Goal: Task Accomplishment & Management: Manage account settings

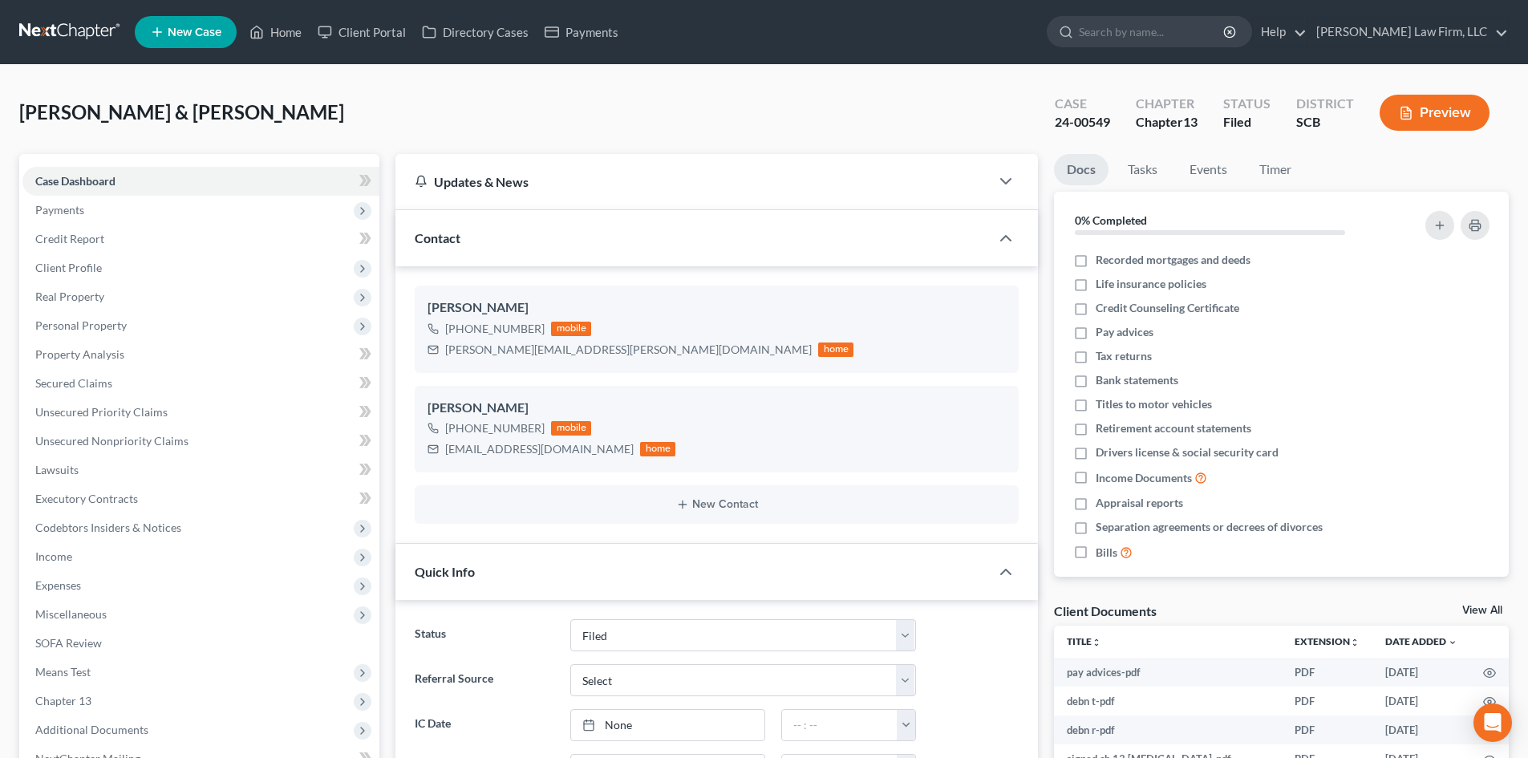
select select "2"
select select "0"
click at [272, 25] on link "Home" at bounding box center [275, 32] width 68 height 29
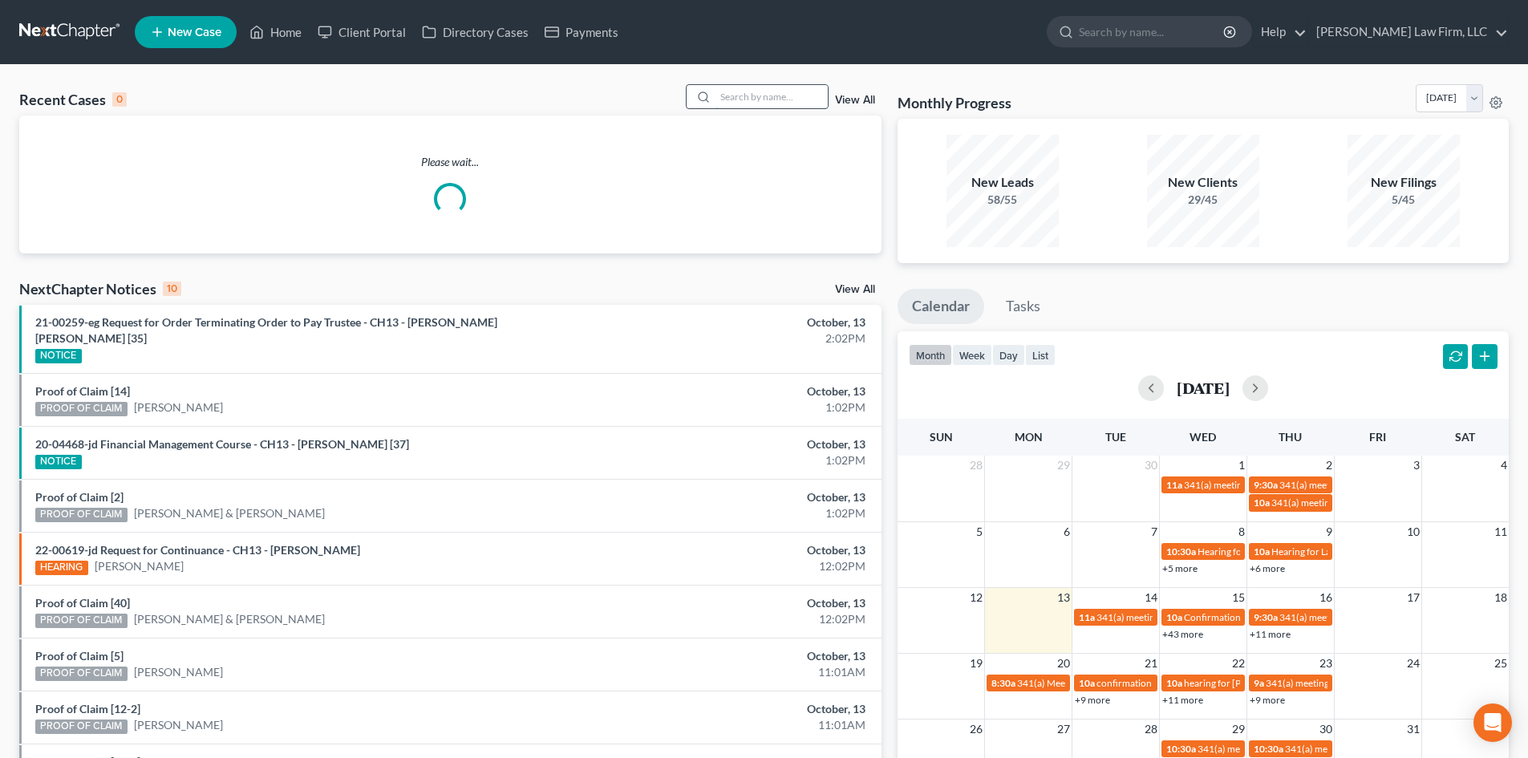
click at [759, 97] on input "search" at bounding box center [772, 96] width 112 height 23
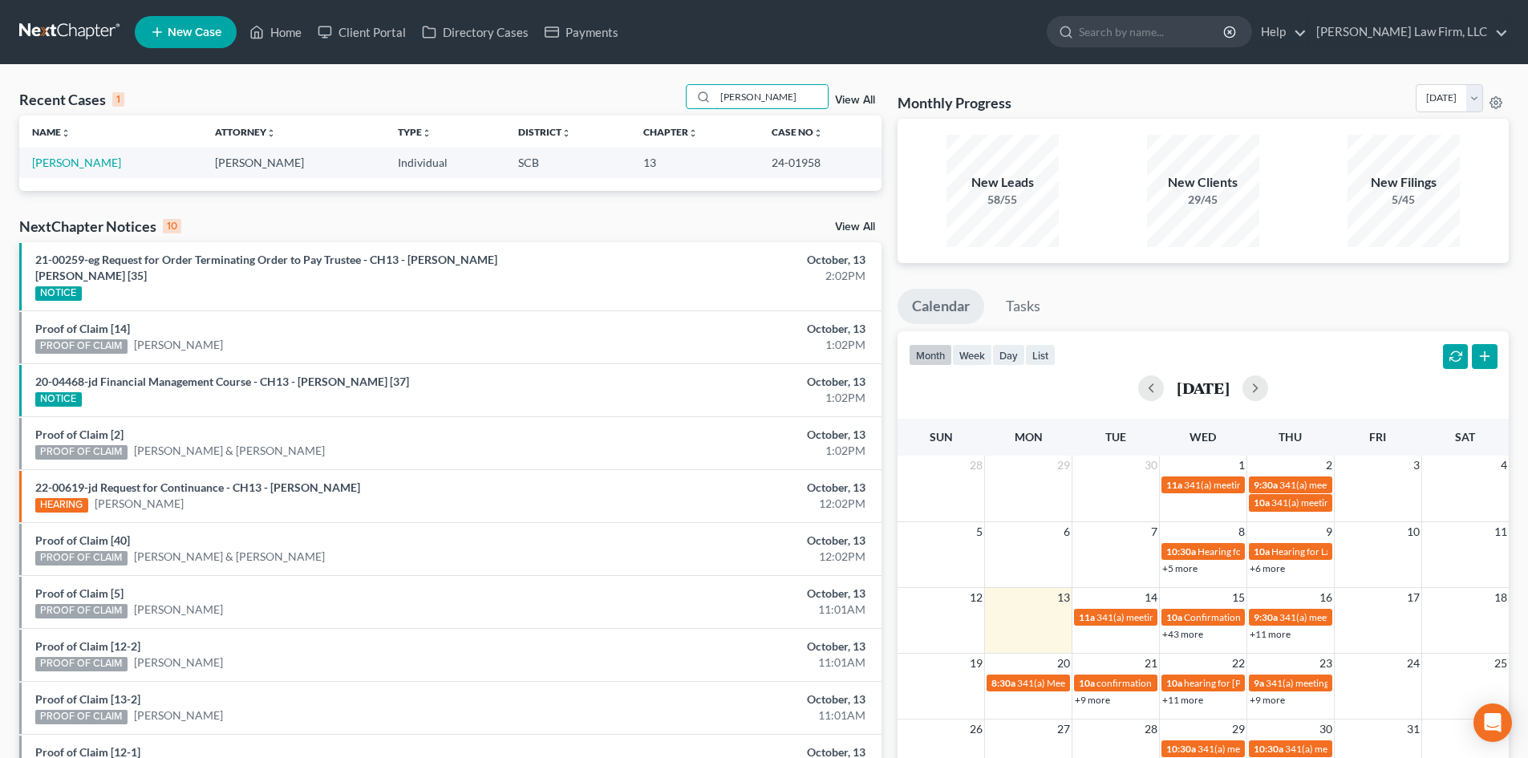
type input "[PERSON_NAME]"
click at [54, 155] on td "[PERSON_NAME]" at bounding box center [110, 163] width 183 height 30
click at [84, 168] on link "[PERSON_NAME]" at bounding box center [76, 163] width 89 height 14
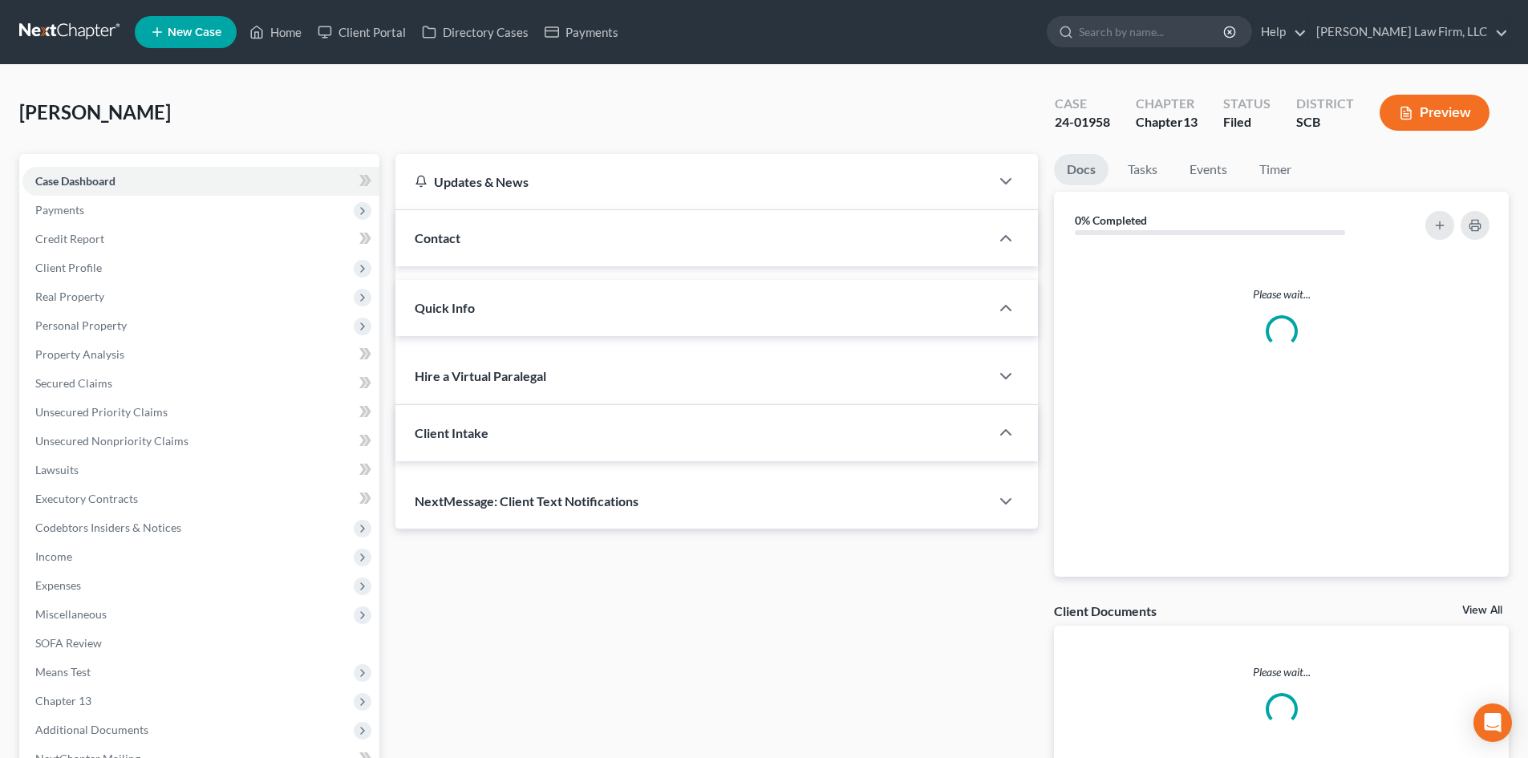
select select "1"
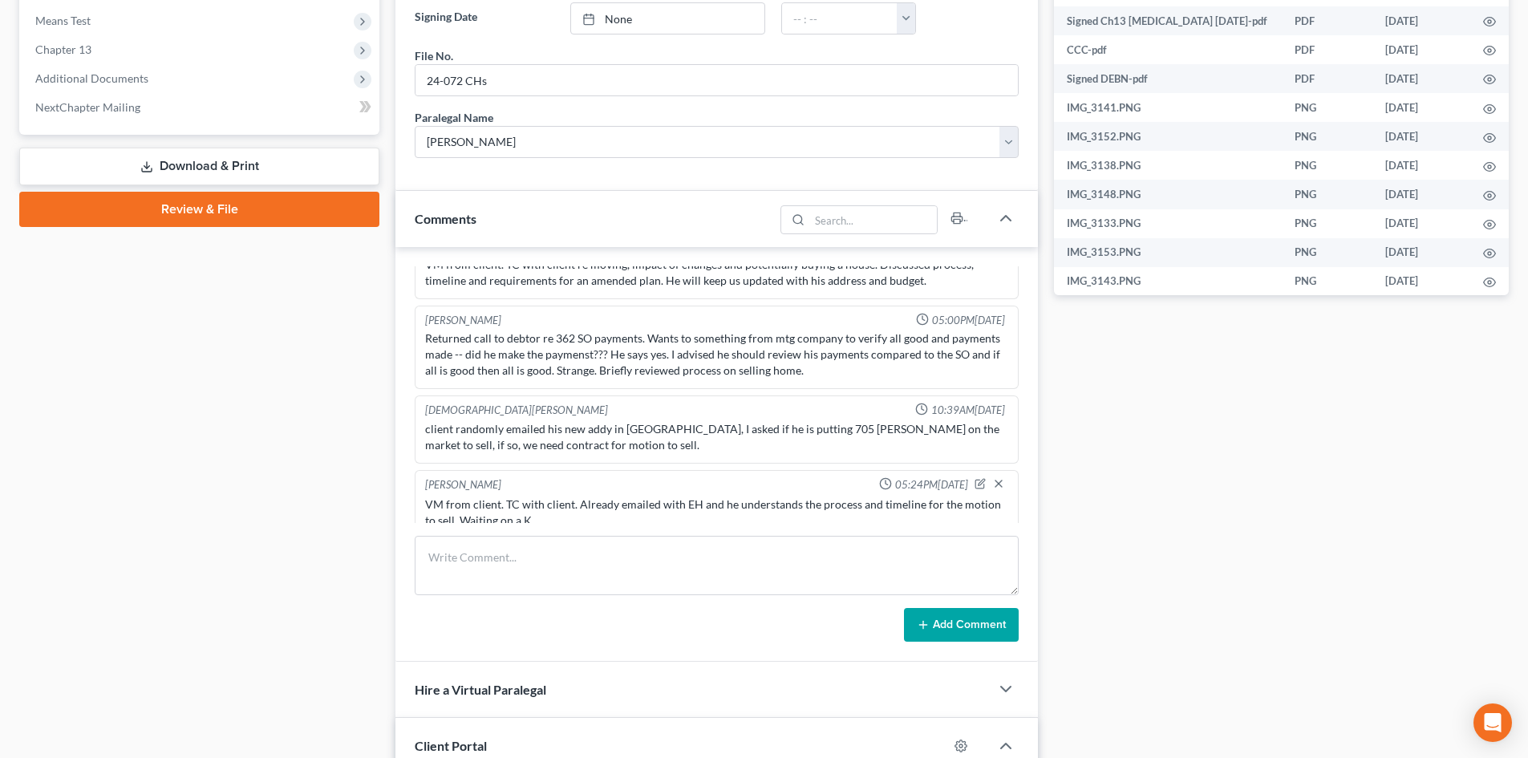
scroll to position [722, 0]
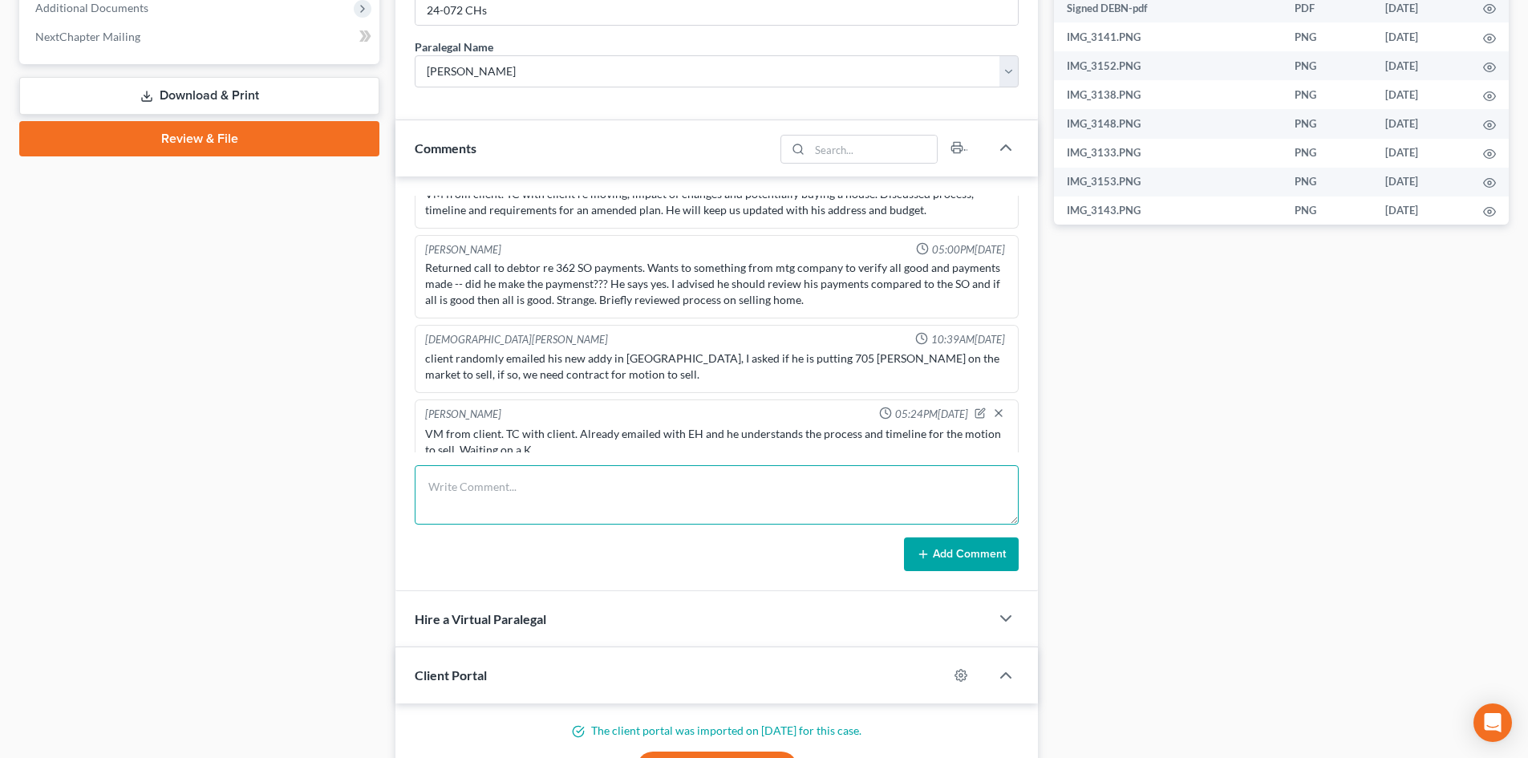
click at [592, 480] on textarea at bounding box center [717, 494] width 604 height 59
type textarea "Client scheduled a TC appt. TC to client, left VM."
click at [983, 554] on button "Add Comment" at bounding box center [961, 554] width 115 height 34
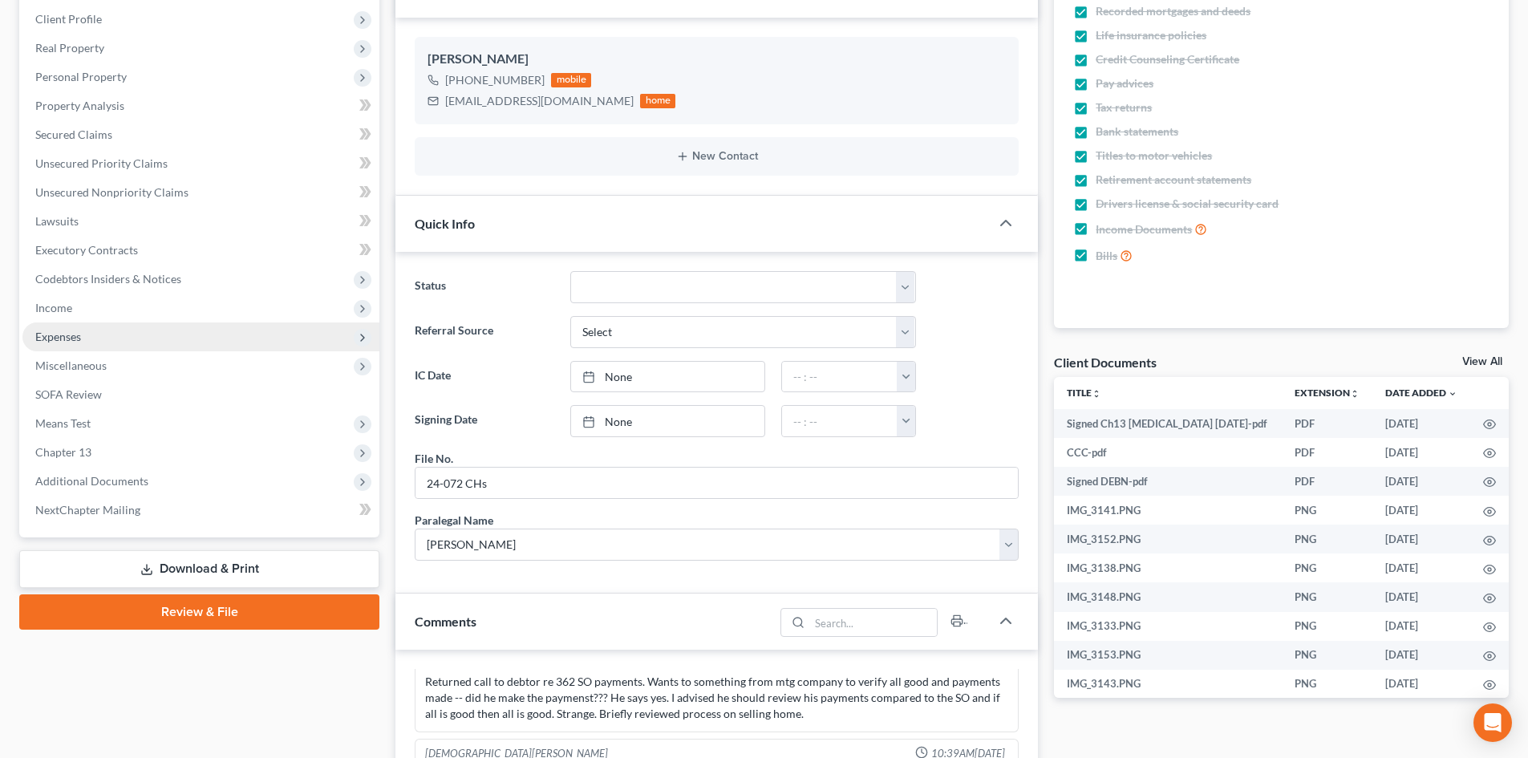
scroll to position [0, 0]
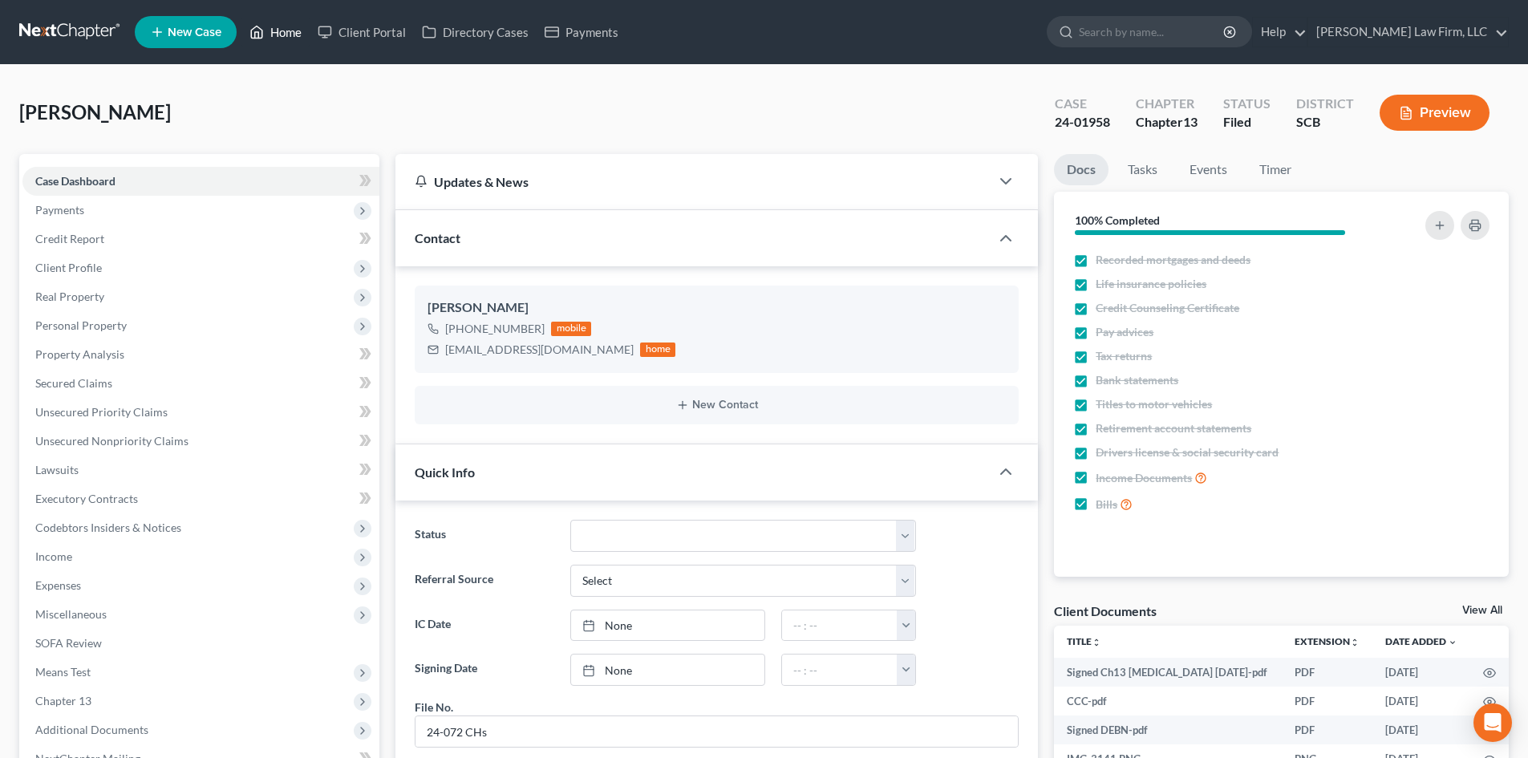
drag, startPoint x: 280, startPoint y: 28, endPoint x: 610, endPoint y: 160, distance: 355.7
click at [280, 28] on link "Home" at bounding box center [275, 32] width 68 height 29
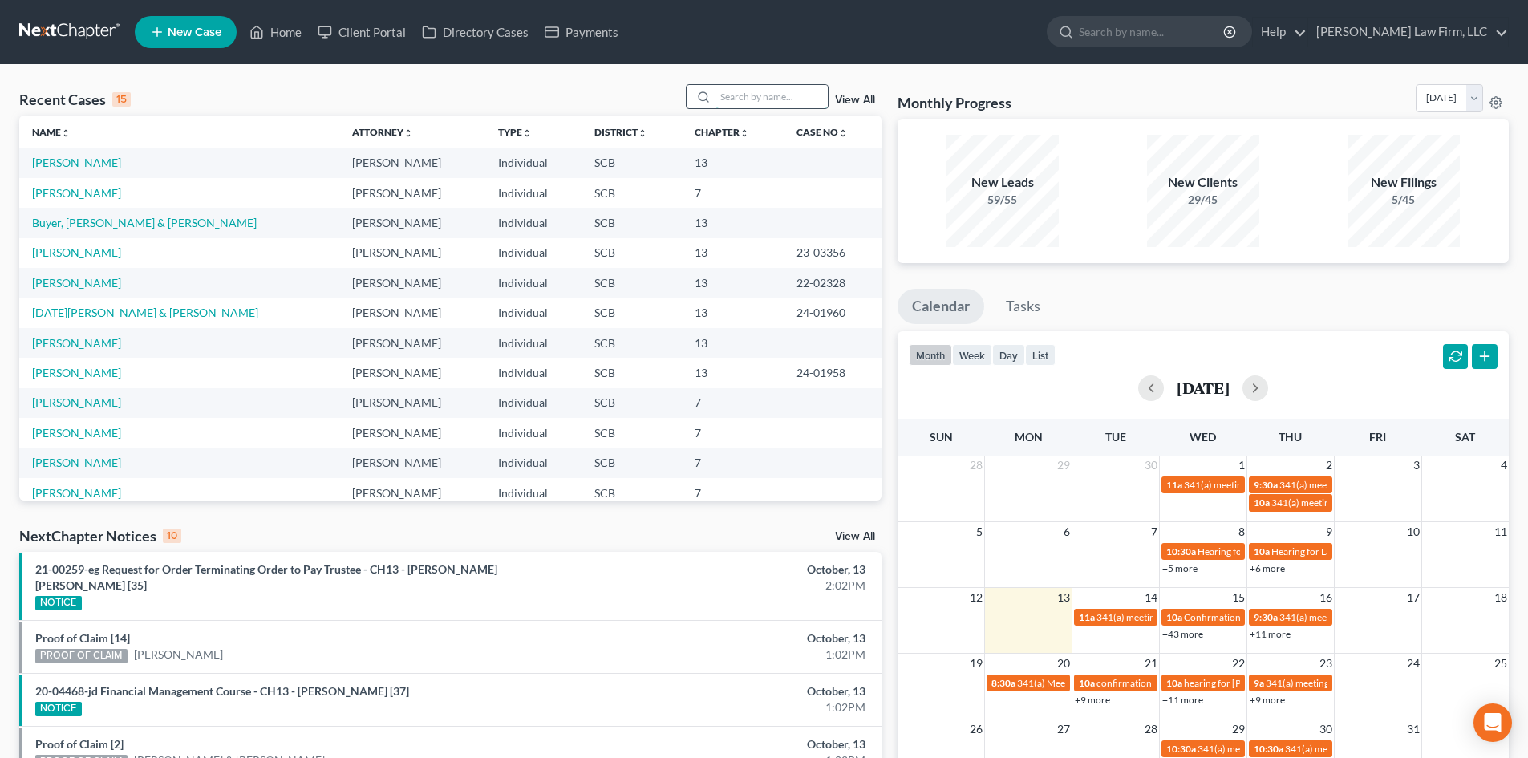
click at [787, 87] on input "search" at bounding box center [772, 96] width 112 height 23
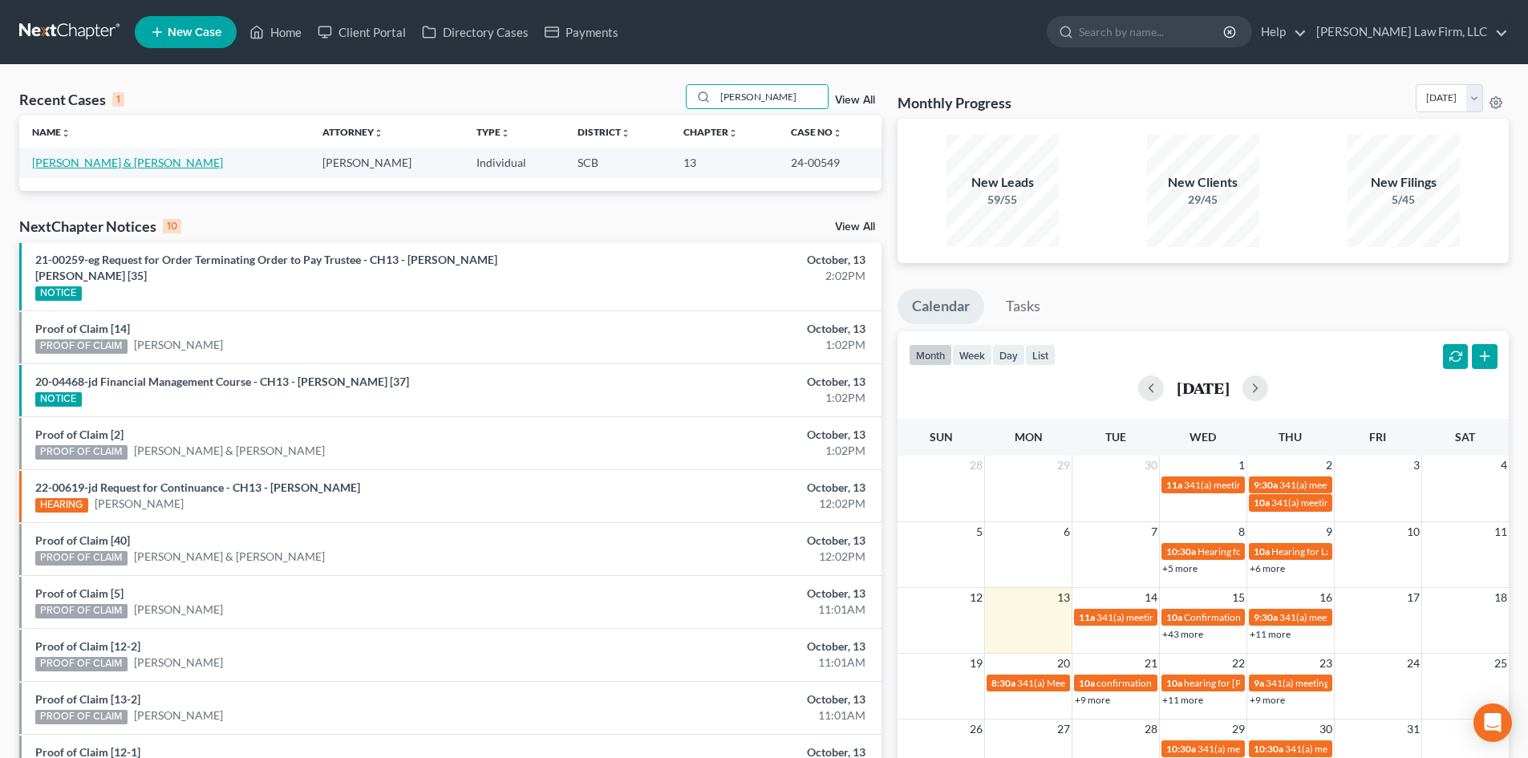
type input "[PERSON_NAME]"
click at [79, 160] on link "[PERSON_NAME] & [PERSON_NAME]" at bounding box center [127, 163] width 191 height 14
select select "2"
select select "0"
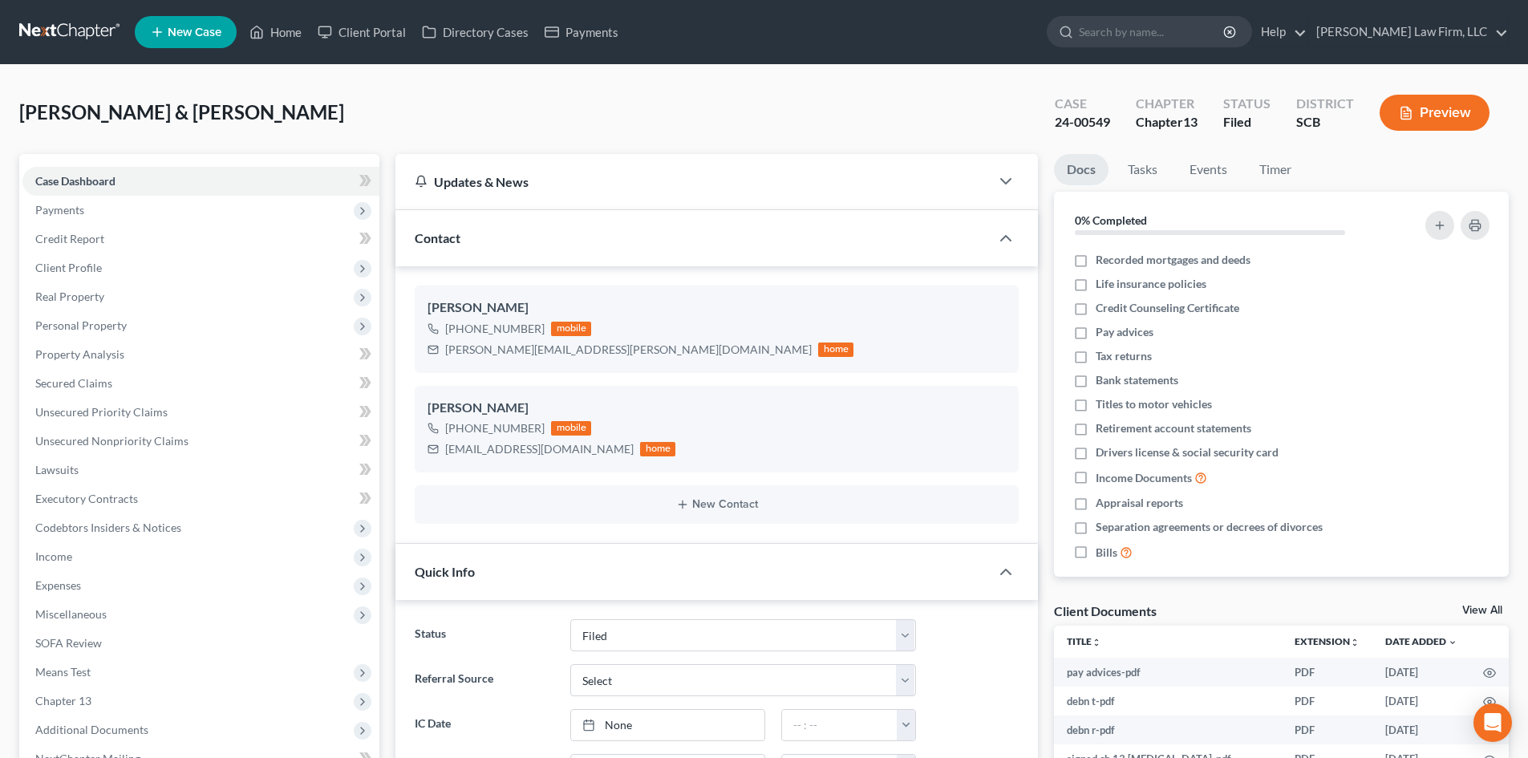
scroll to position [548, 0]
click at [75, 557] on span "Income" at bounding box center [200, 556] width 357 height 29
click at [1407, 95] on button "Preview" at bounding box center [1435, 113] width 110 height 36
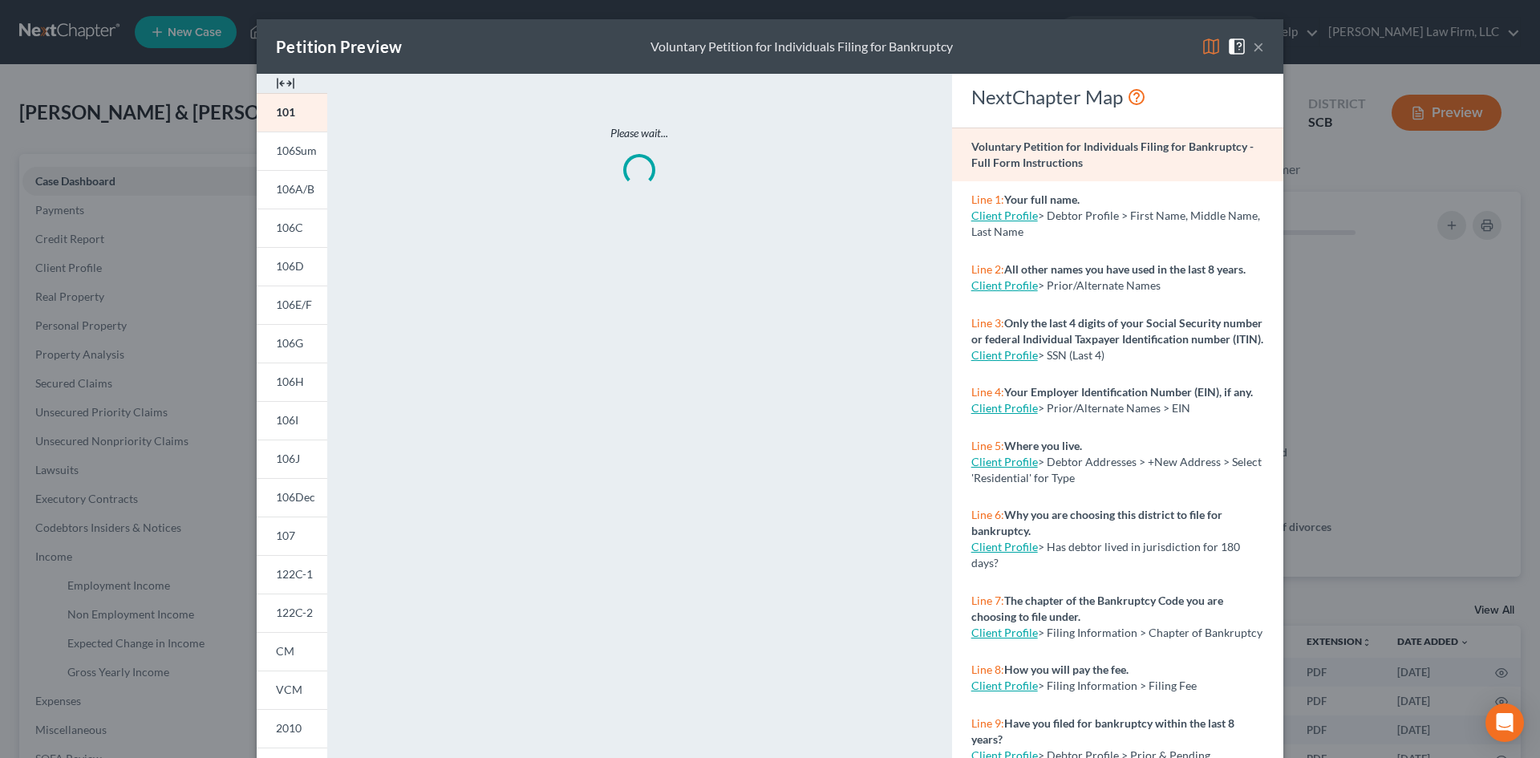
click at [282, 81] on img at bounding box center [285, 83] width 19 height 19
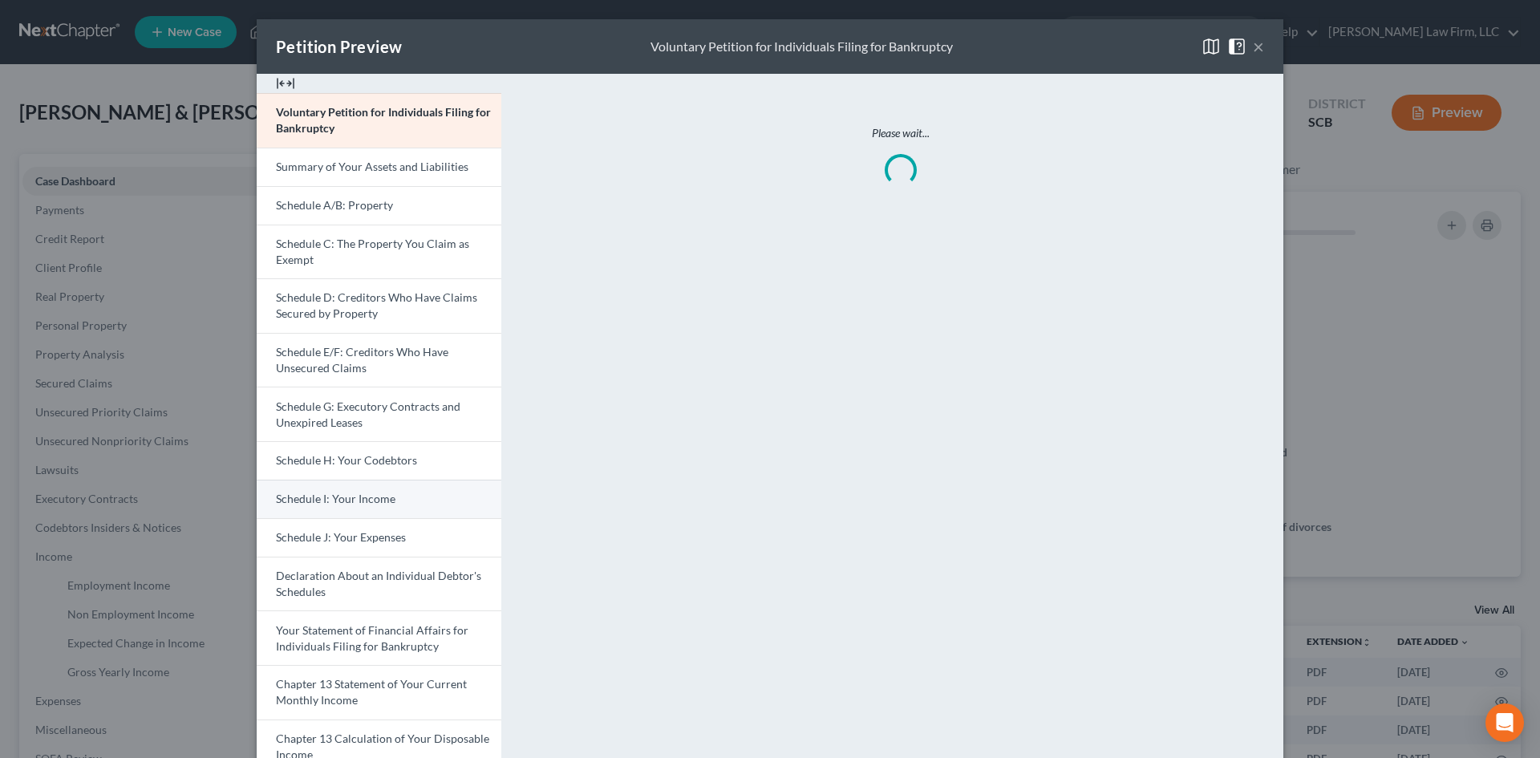
click at [335, 493] on span "Schedule I: Your Income" at bounding box center [336, 499] width 120 height 14
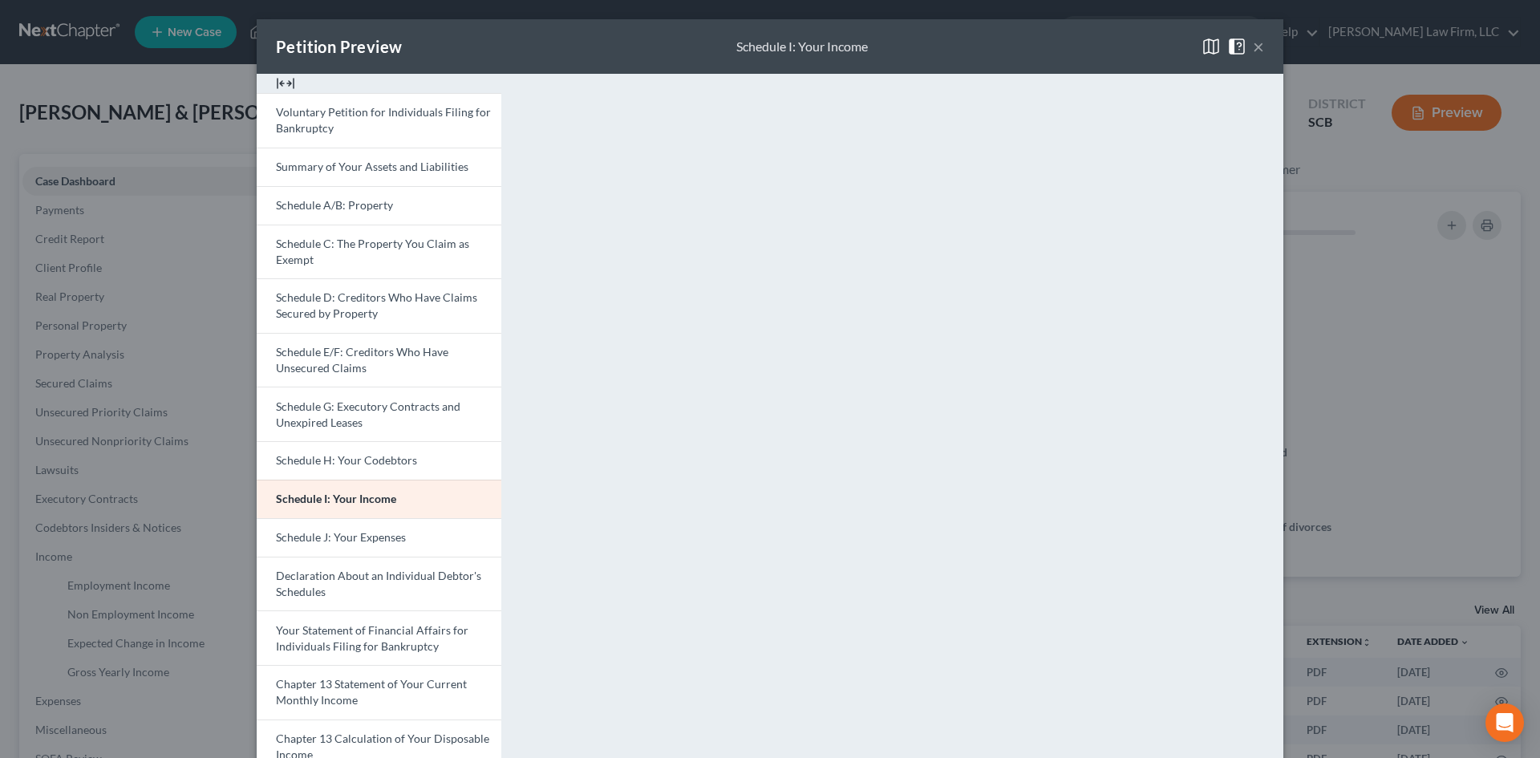
click at [1257, 47] on button "×" at bounding box center [1258, 46] width 11 height 19
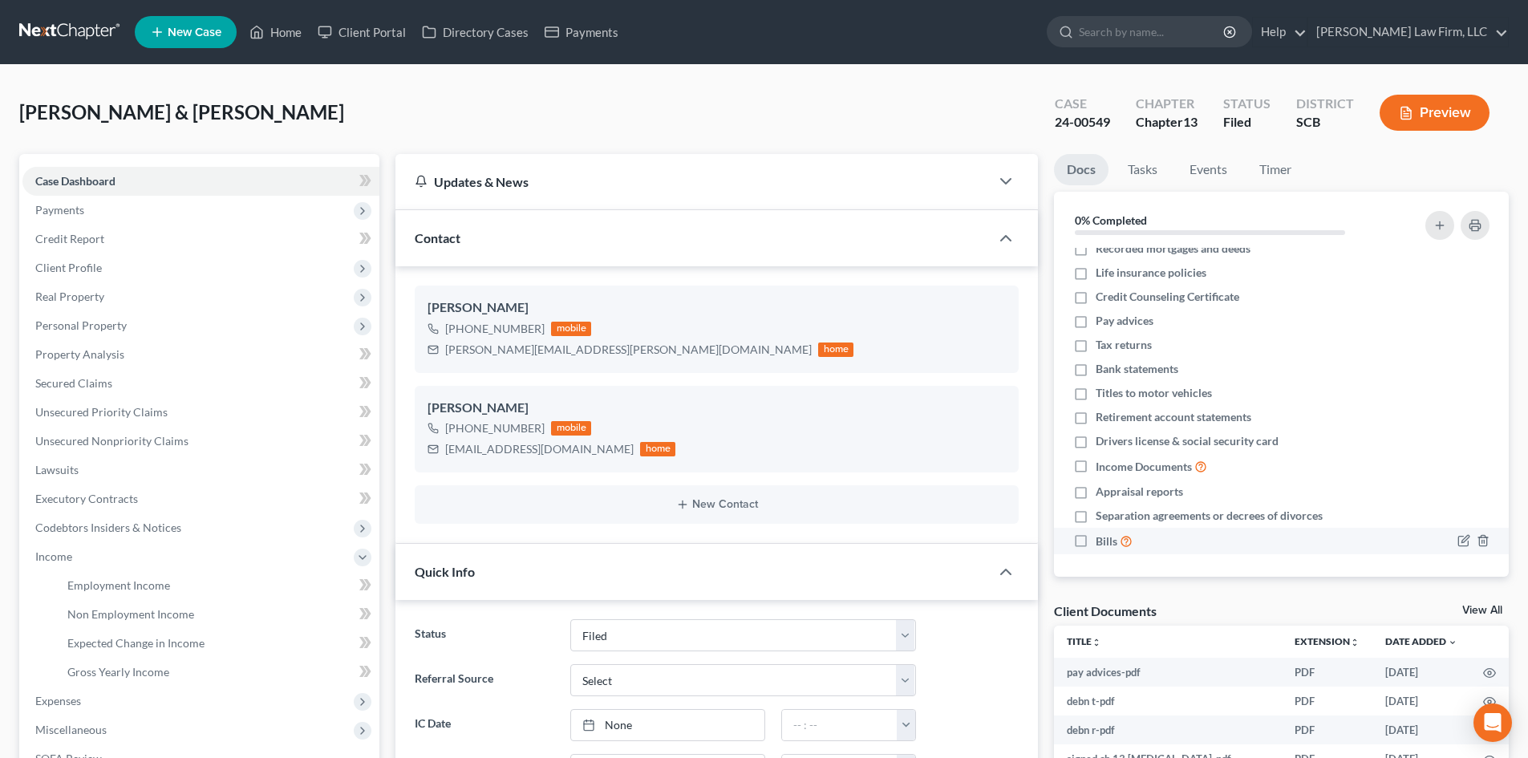
scroll to position [14, 0]
click at [1485, 613] on link "View All" at bounding box center [1482, 610] width 40 height 11
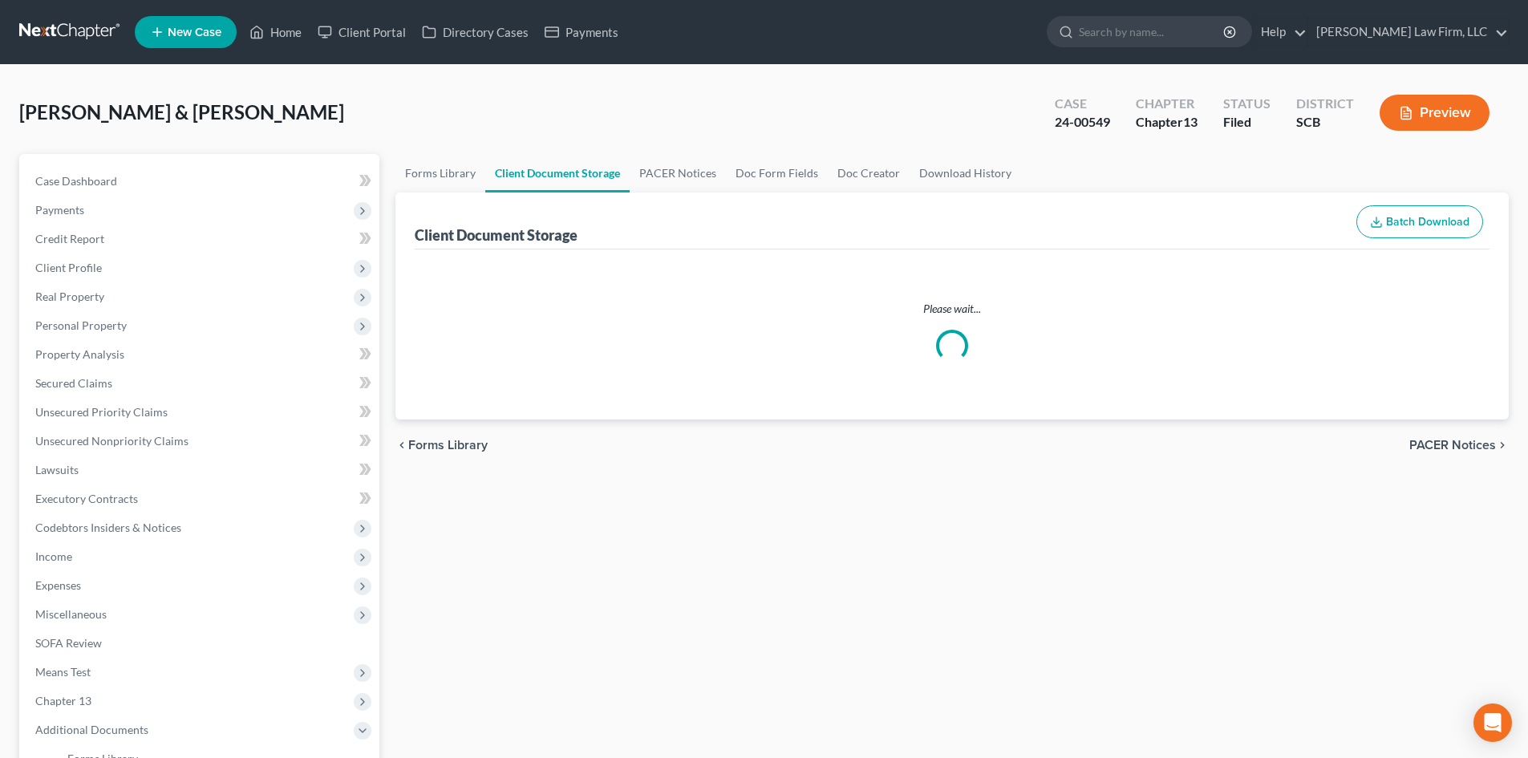
select select "6"
select select "16"
select select "15"
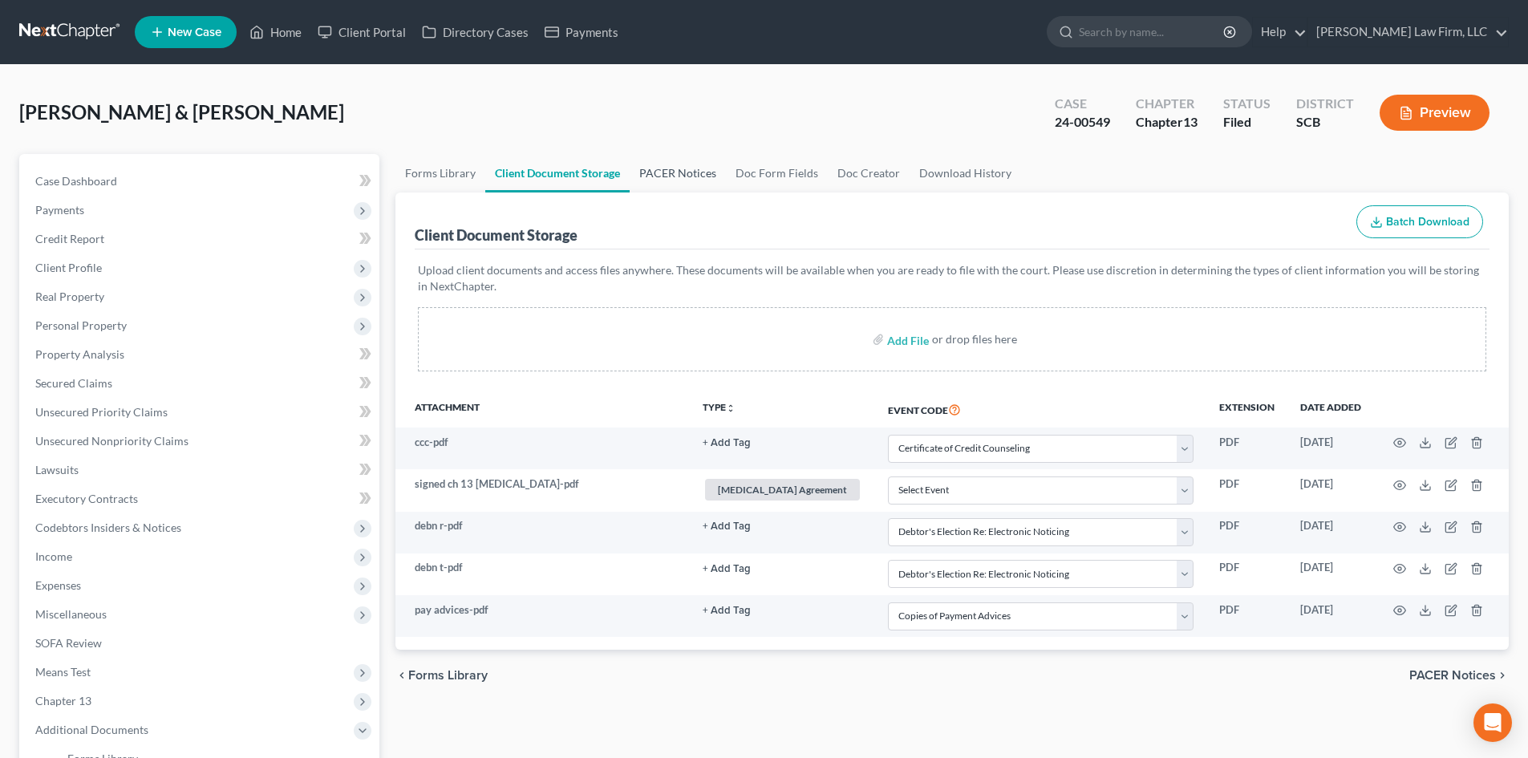
click at [704, 174] on link "PACER Notices" at bounding box center [678, 173] width 96 height 39
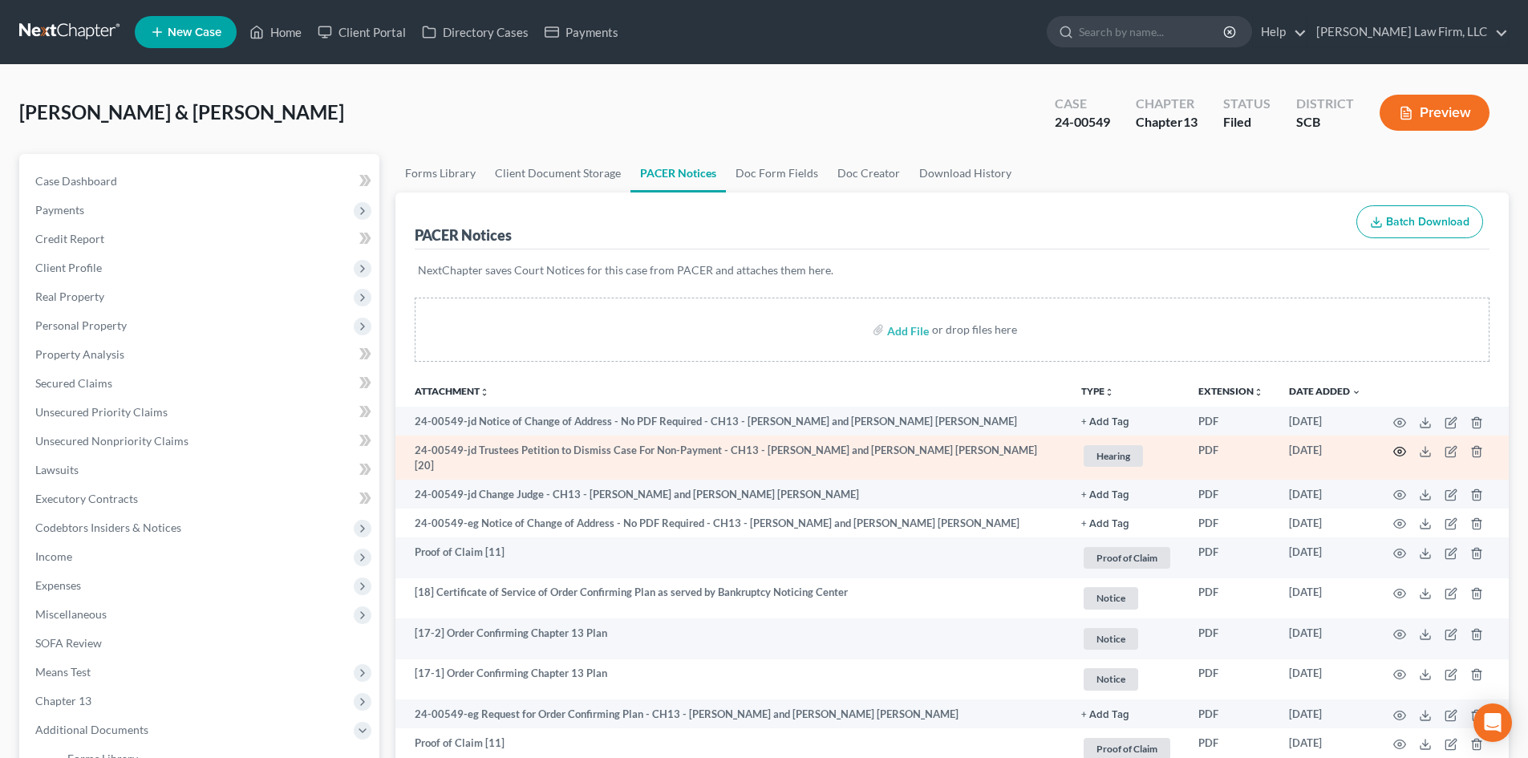
click at [1403, 452] on icon "button" at bounding box center [1399, 451] width 13 height 13
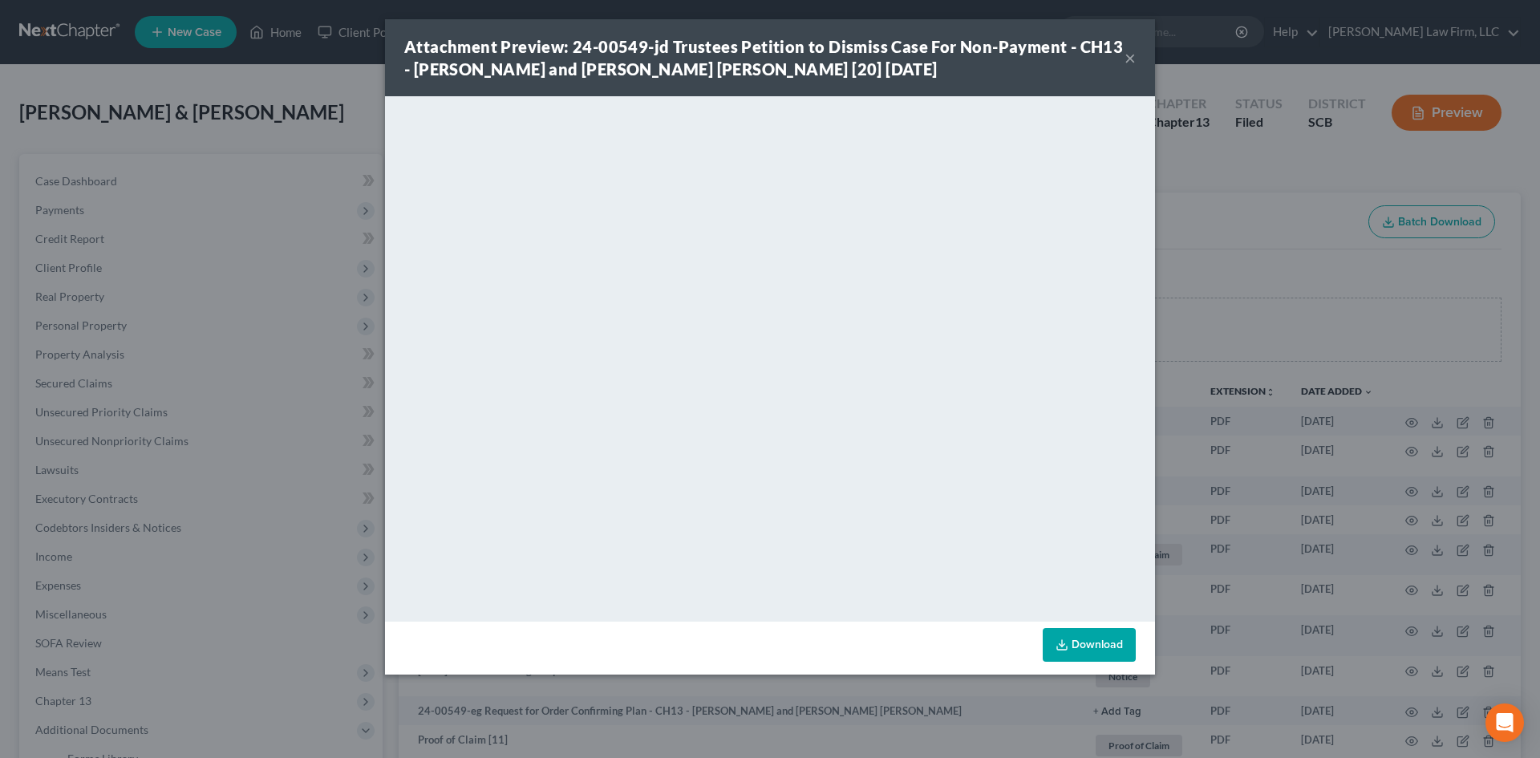
click at [1133, 49] on button "×" at bounding box center [1130, 57] width 11 height 19
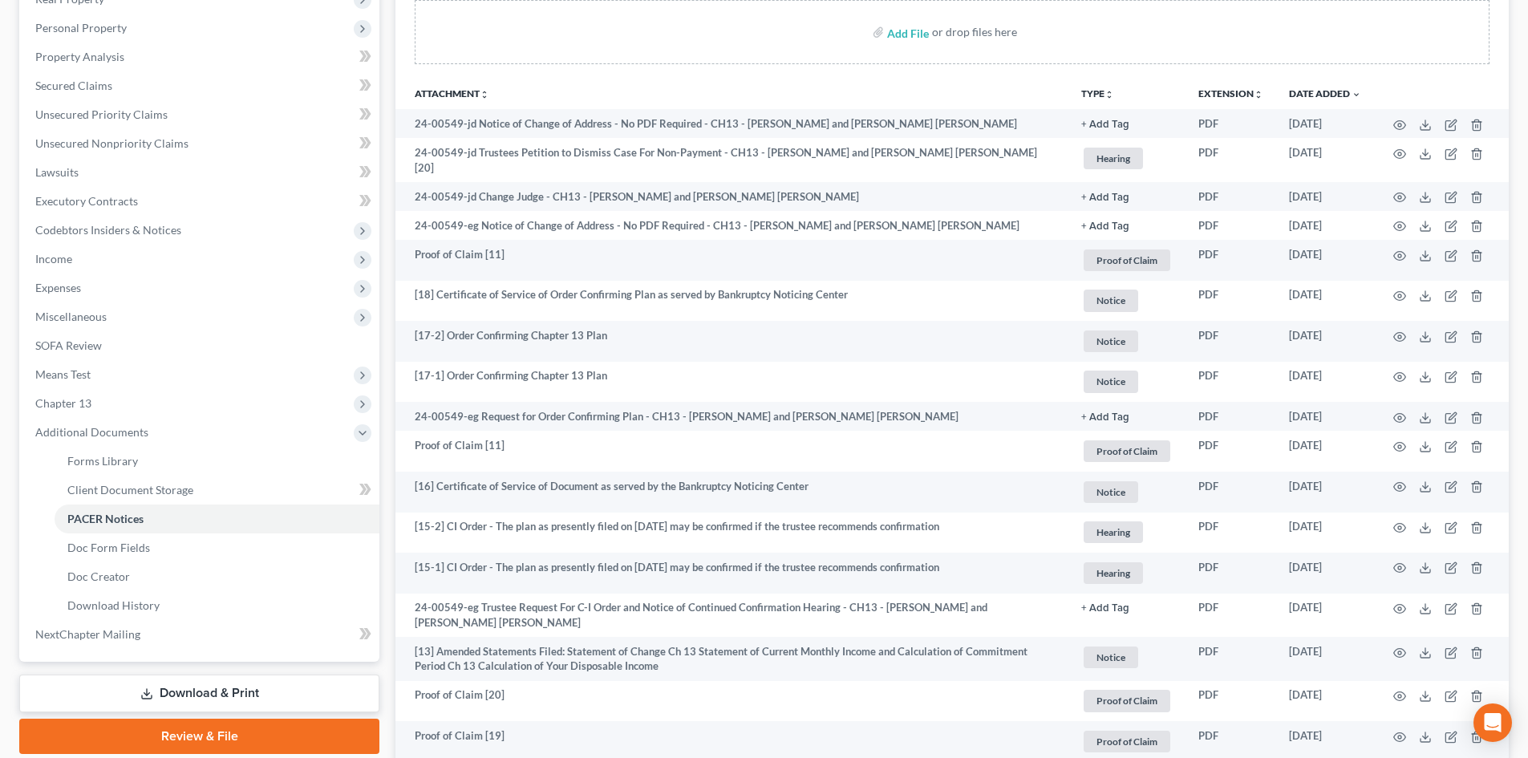
scroll to position [80, 0]
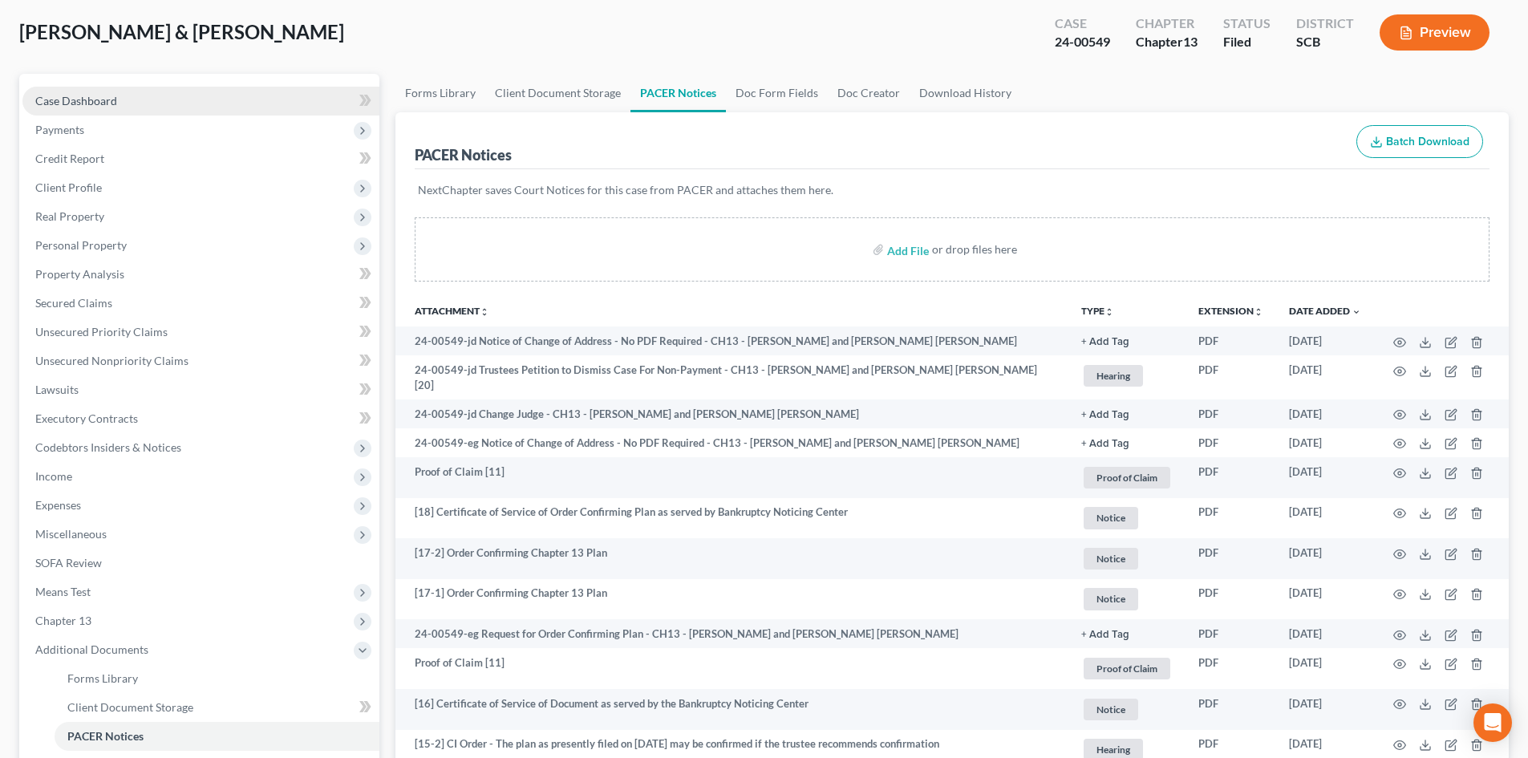
click at [98, 88] on link "Case Dashboard" at bounding box center [200, 101] width 357 height 29
select select "0"
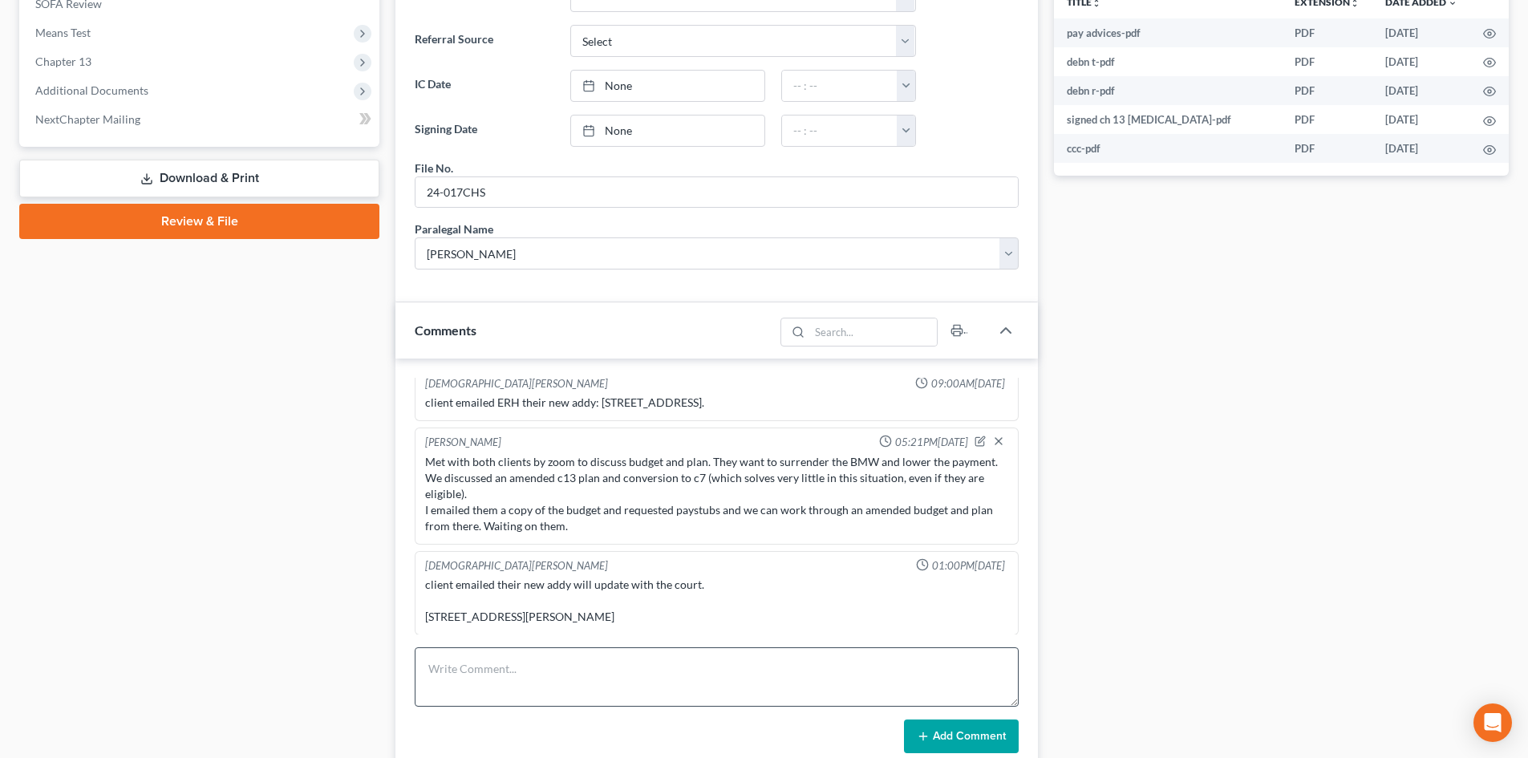
scroll to position [882, 0]
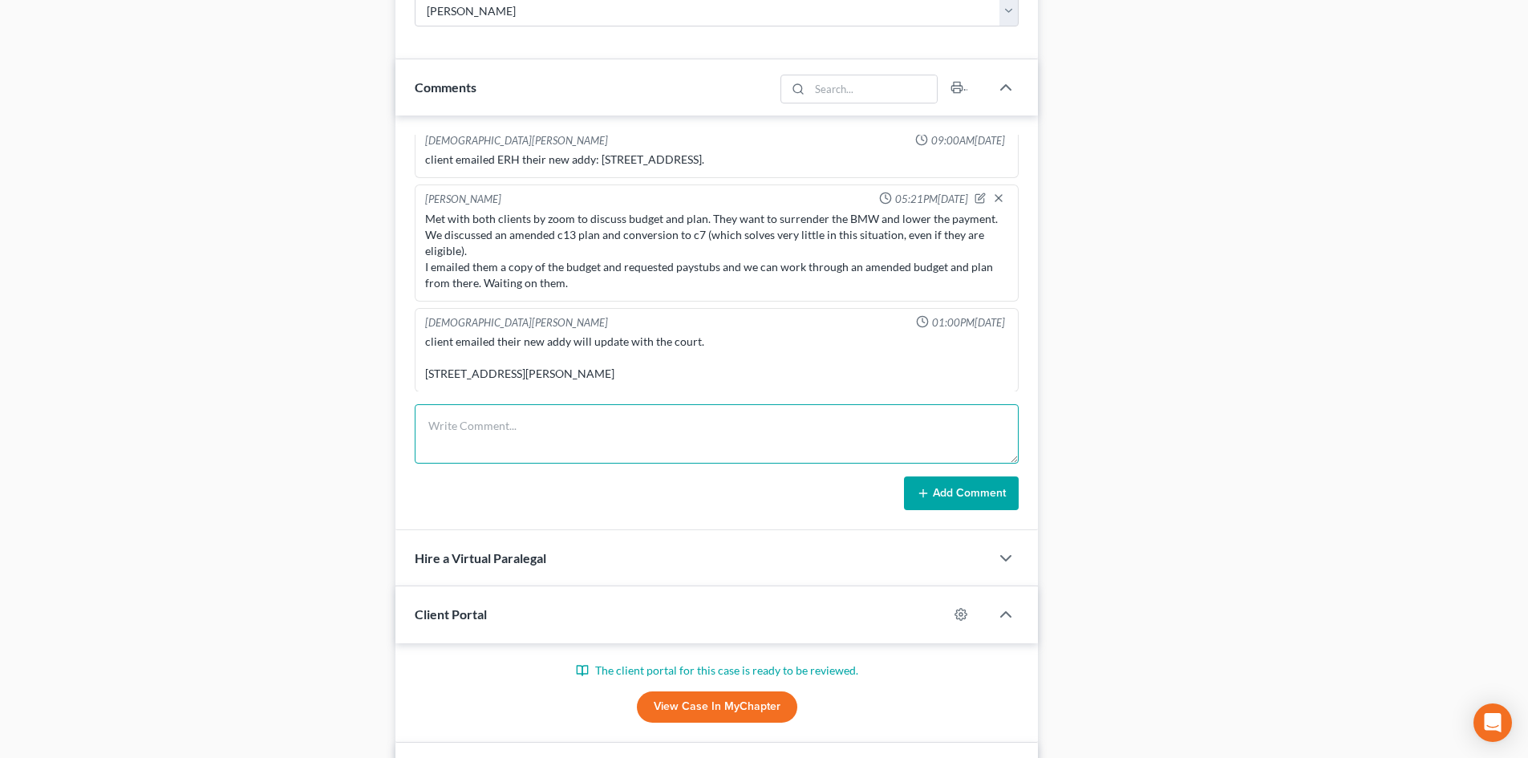
click at [570, 448] on textarea at bounding box center [717, 433] width 604 height 59
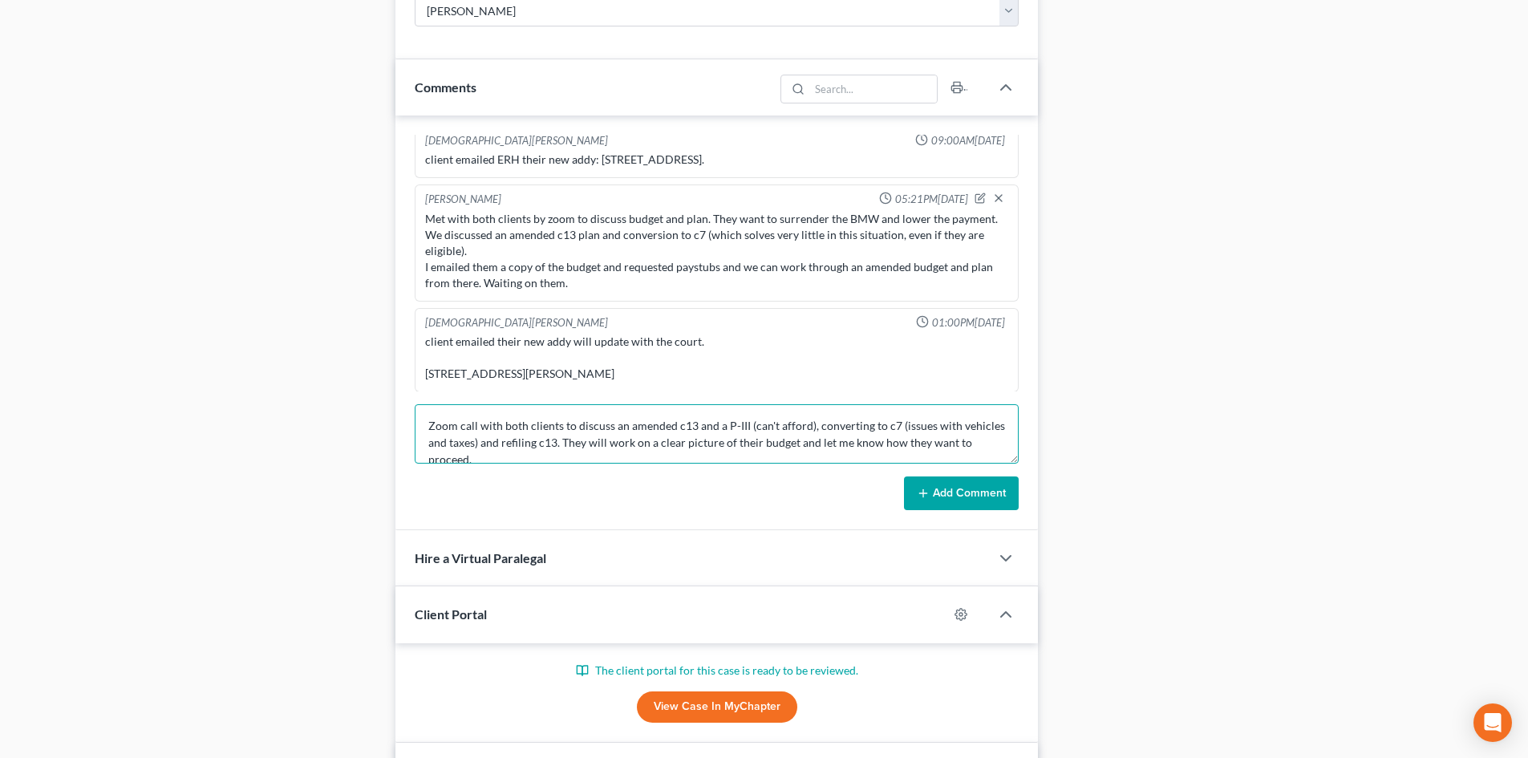
scroll to position [4, 0]
type textarea "Zoom call with both clients to discuss an amended c13 and a P-III (can't afford…"
click at [938, 482] on button "Add Comment" at bounding box center [961, 493] width 115 height 34
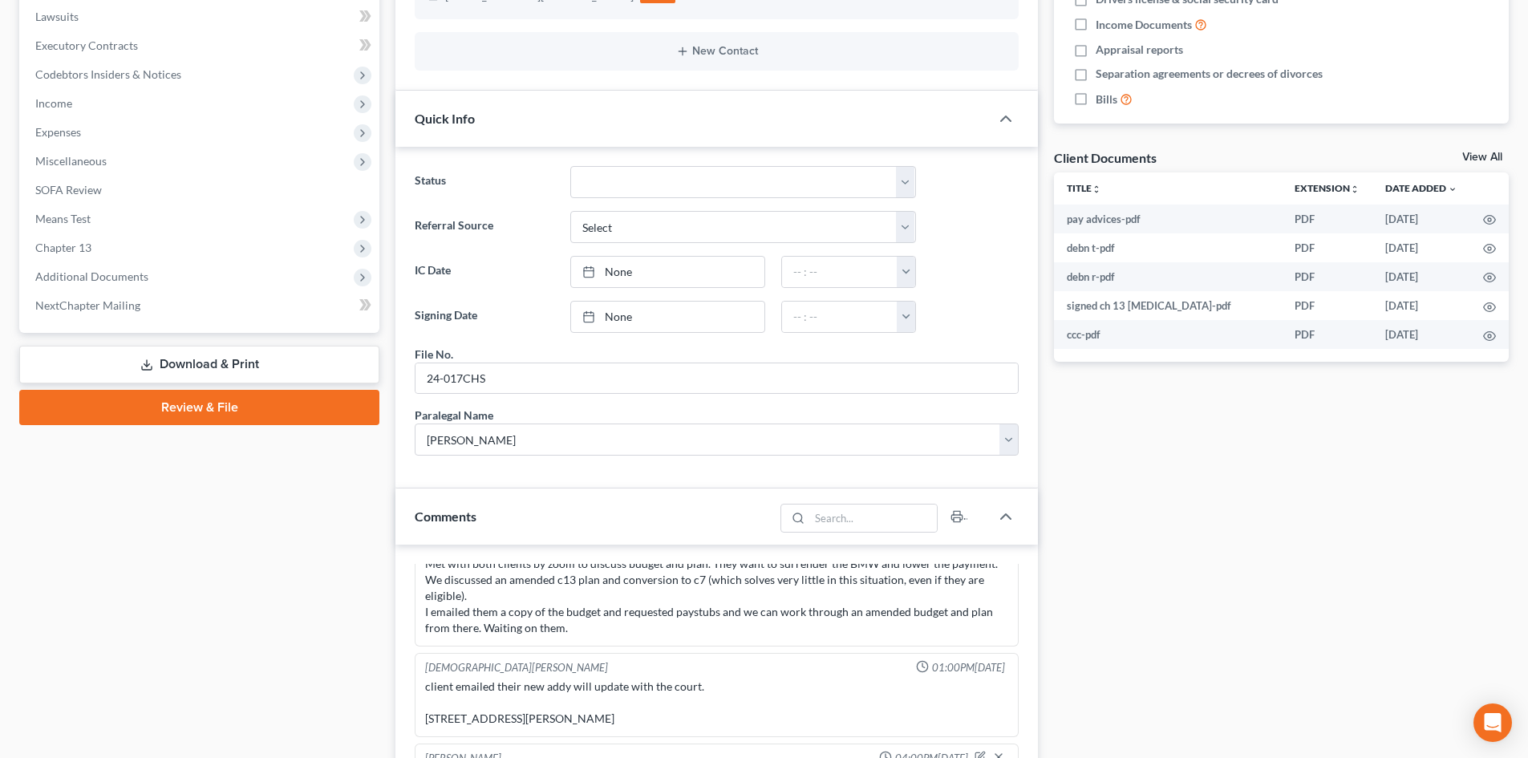
scroll to position [241, 0]
